Goal: Communication & Community: Connect with others

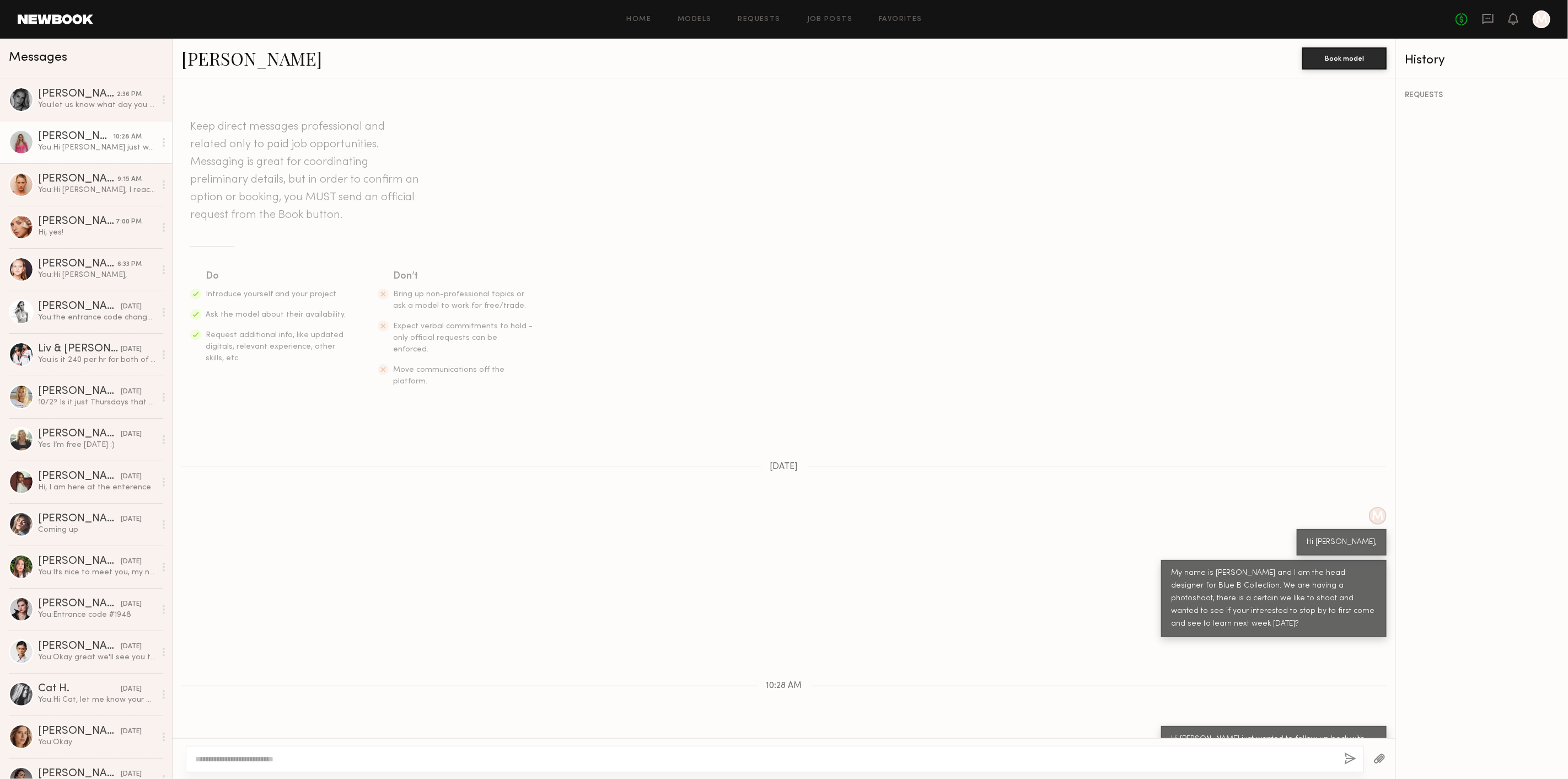
click at [1489, 26] on link at bounding box center [1489, 20] width 12 height 14
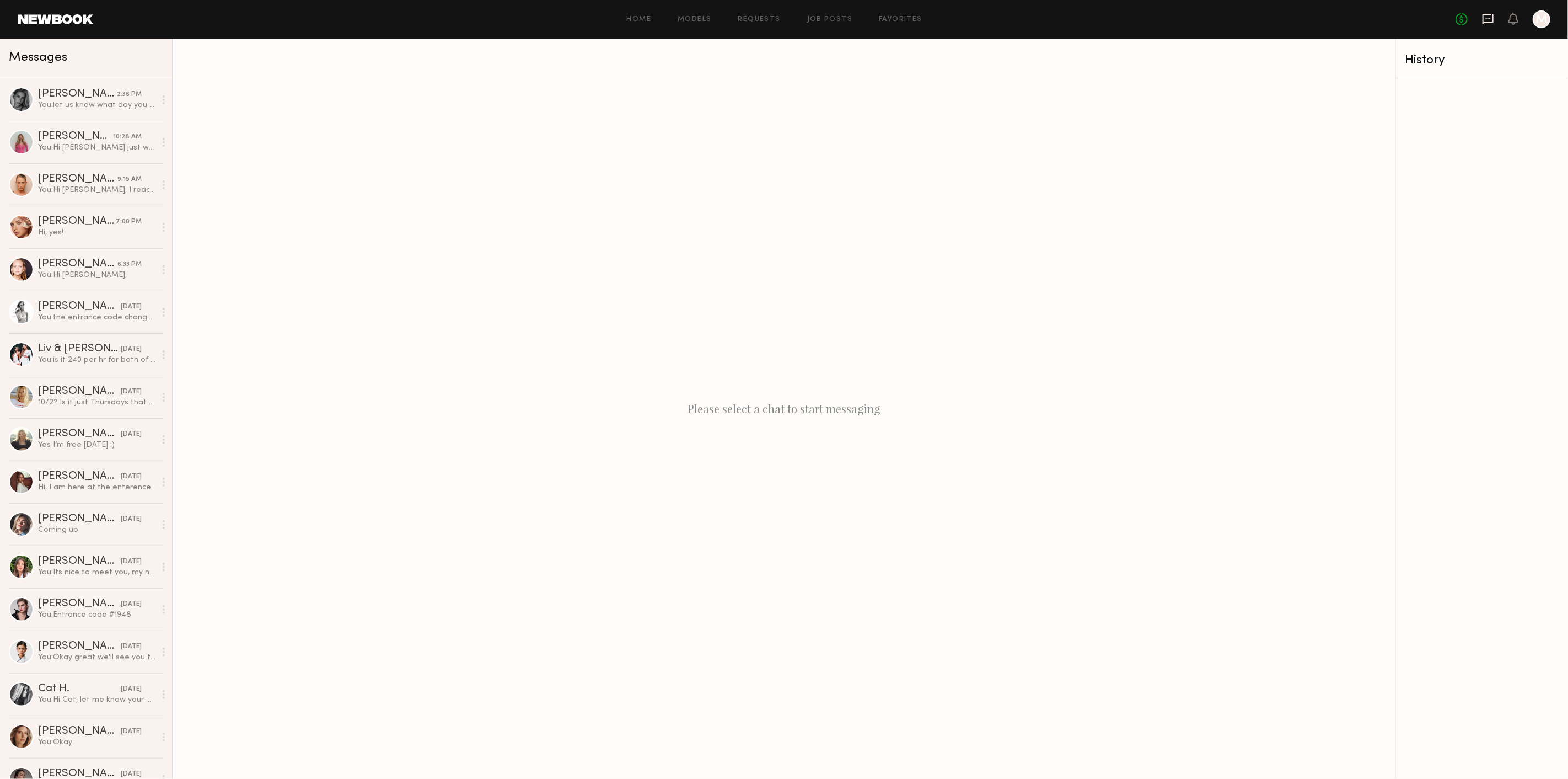
click at [1489, 22] on icon at bounding box center [1489, 19] width 12 height 12
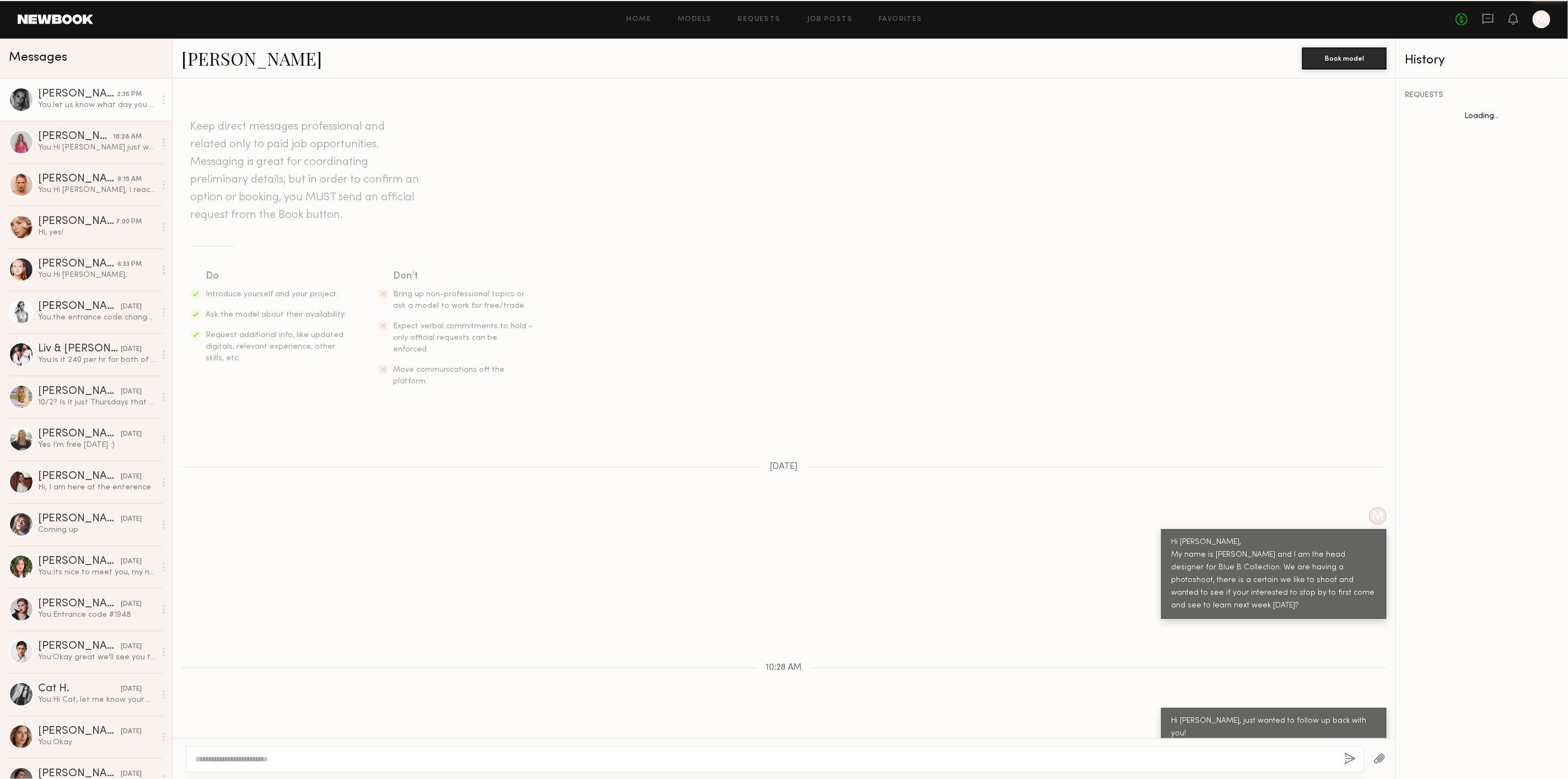
scroll to position [153, 0]
